Goal: Check status: Check status

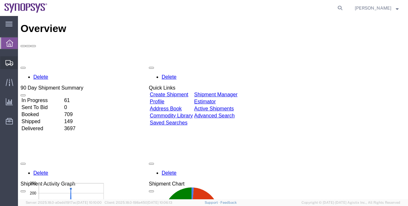
click at [0, 0] on span "Shipment Manager" at bounding box center [0, 0] width 0 height 0
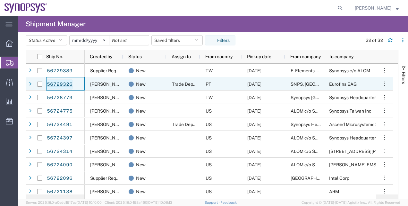
click at [66, 81] on link "56729326" at bounding box center [59, 84] width 26 height 10
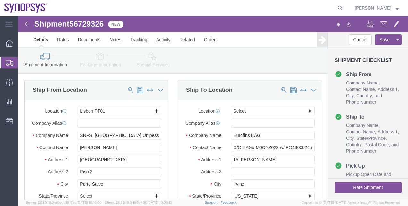
select select "63152"
select select
click link "Package Information"
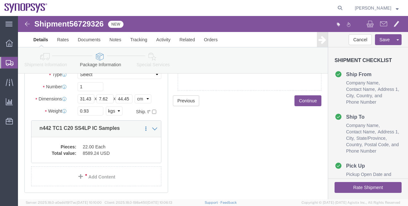
scroll to position [65, 0]
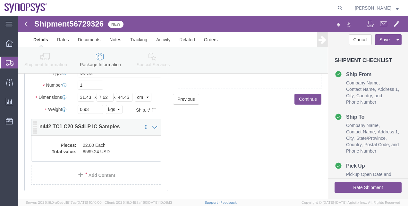
click dd "22.00 Each"
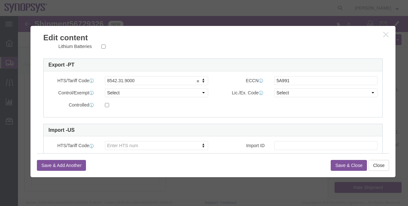
scroll to position [167, 0]
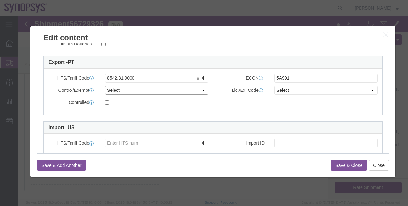
click select "Select ATF BIS DEA EPA FDA FTR ITAR OFAC Other (OPA)"
select select "BIS"
click select "Select ATF BIS DEA EPA FDA FTR ITAR OFAC Other (OPA)"
click select "Select AGR-Agricultural APP-Computers APR-Additional Permissive Exports AVS-Air…"
select select "NLR"
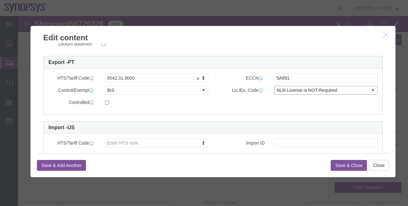
click select "Select AGR-Agricultural APP-Computers APR-Additional Permissive Exports AVS-Air…"
click button "Save & Close"
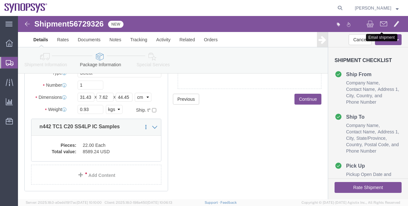
click span
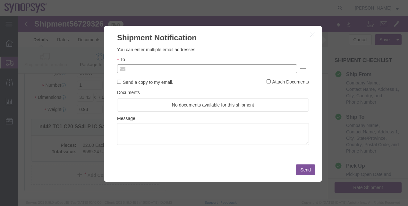
click input "text"
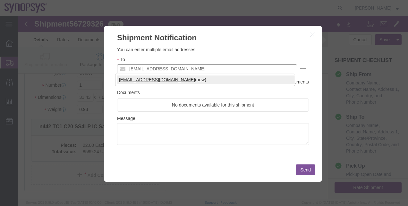
type input "[EMAIL_ADDRESS][DOMAIN_NAME]"
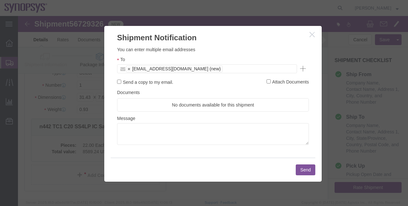
click button "Send"
